Goal: Navigation & Orientation: Find specific page/section

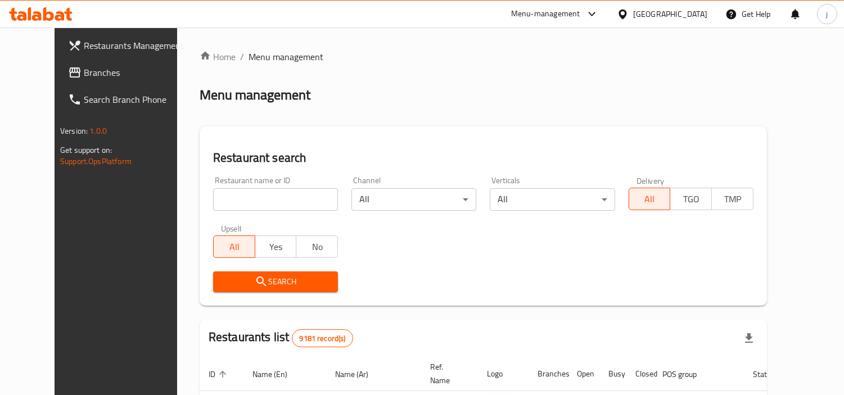
click at [627, 11] on icon at bounding box center [623, 14] width 8 height 10
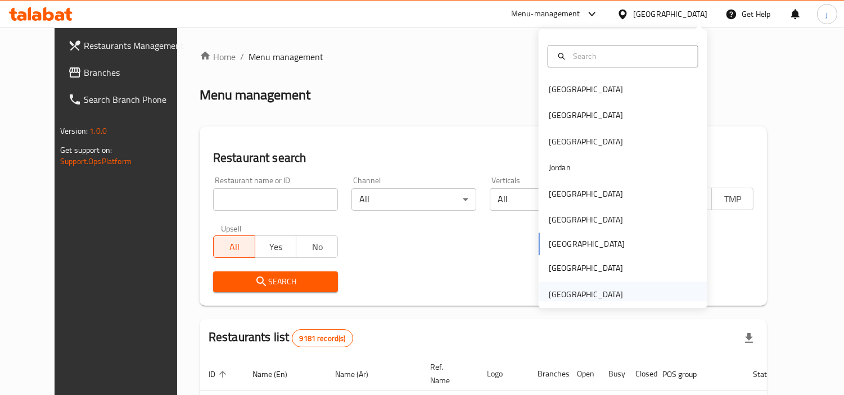
click at [615, 287] on div "[GEOGRAPHIC_DATA]" at bounding box center [586, 295] width 92 height 26
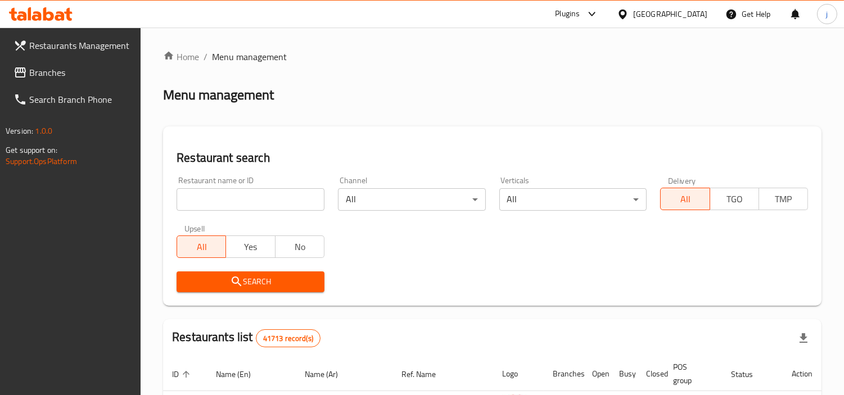
click at [53, 72] on span "Branches" at bounding box center [80, 73] width 103 height 14
